Goal: Find specific page/section: Find specific page/section

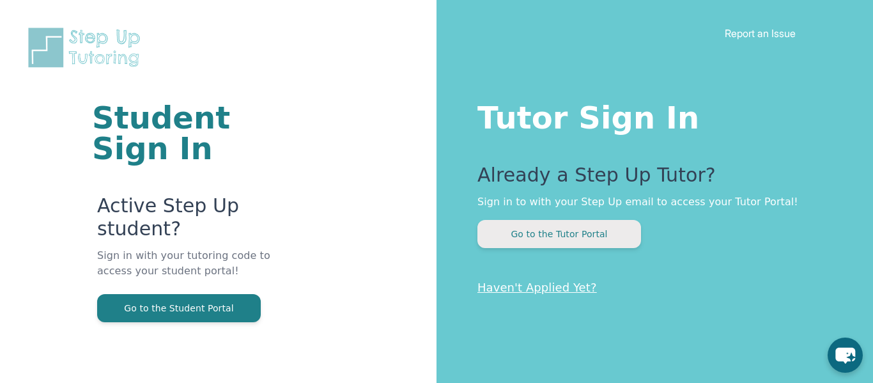
click at [543, 236] on button "Go to the Tutor Portal" at bounding box center [559, 234] width 164 height 28
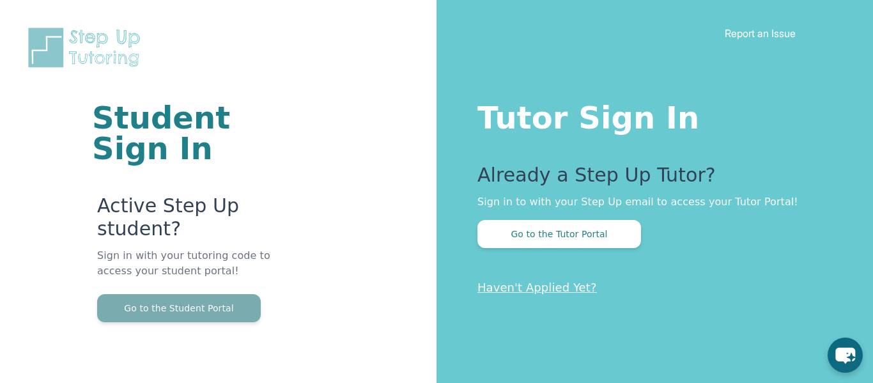
click at [199, 297] on button "Go to the Student Portal" at bounding box center [179, 308] width 164 height 28
